Goal: Find specific page/section: Find specific page/section

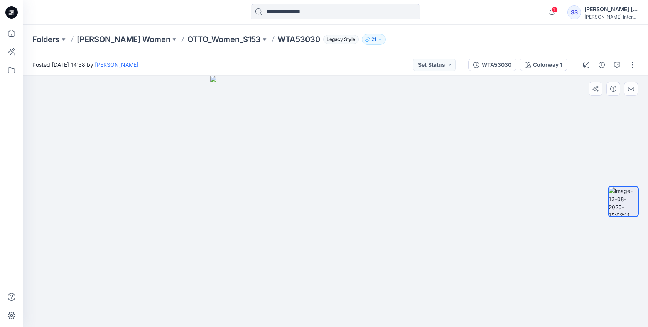
click at [337, 186] on img at bounding box center [335, 201] width 251 height 251
click at [621, 199] on img at bounding box center [623, 201] width 29 height 29
click at [587, 64] on icon "button" at bounding box center [586, 65] width 6 height 6
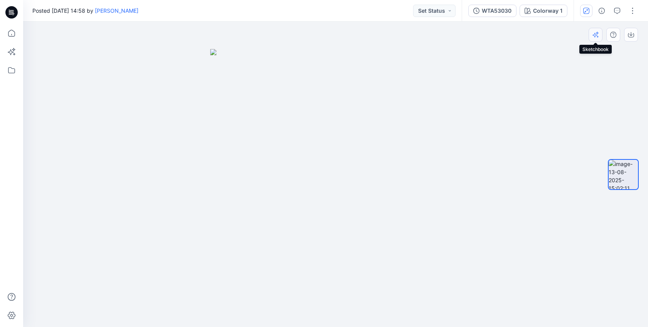
click at [594, 39] on button "button" at bounding box center [596, 35] width 14 height 14
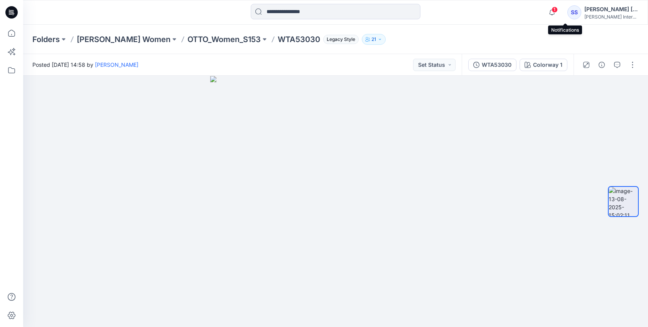
click at [558, 10] on span "1" at bounding box center [555, 10] width 6 height 6
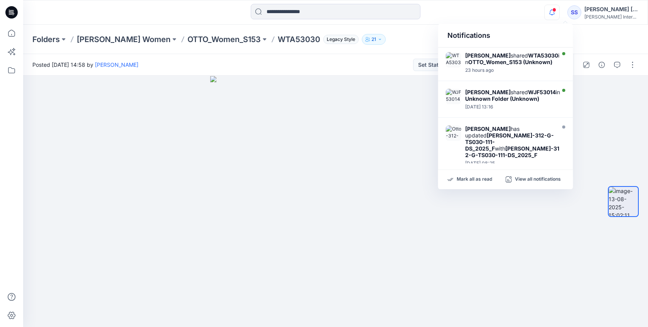
click at [556, 10] on span at bounding box center [554, 10] width 4 height 4
